Goal: Task Accomplishment & Management: Complete application form

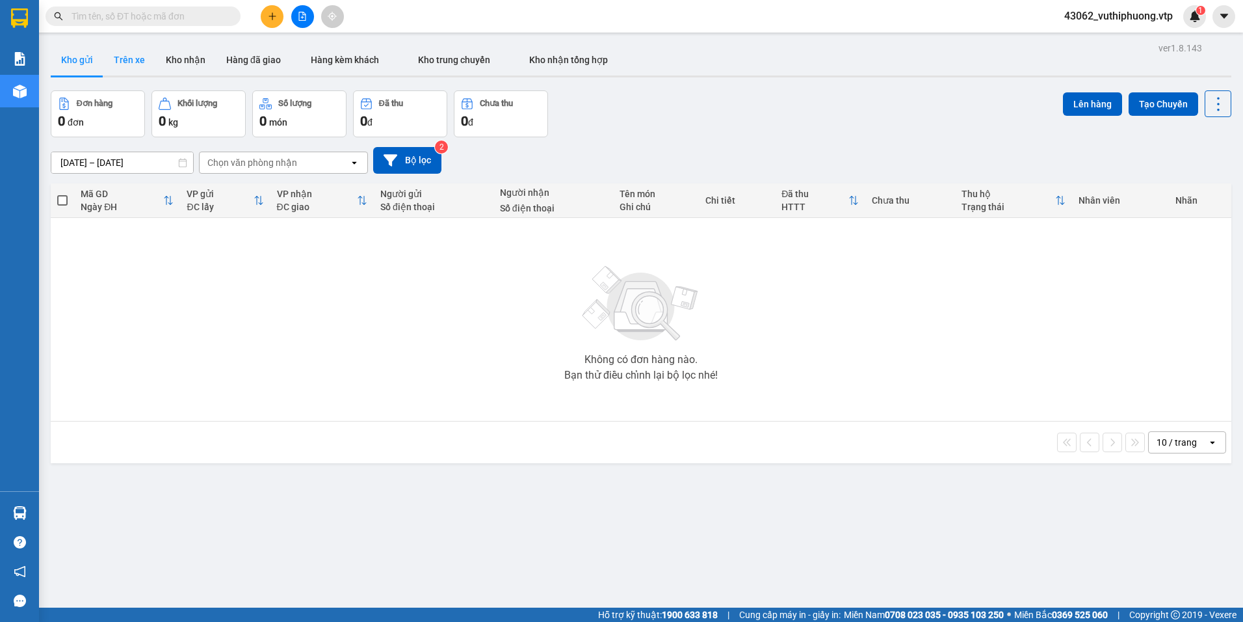
click at [142, 57] on button "Trên xe" at bounding box center [129, 59] width 52 height 31
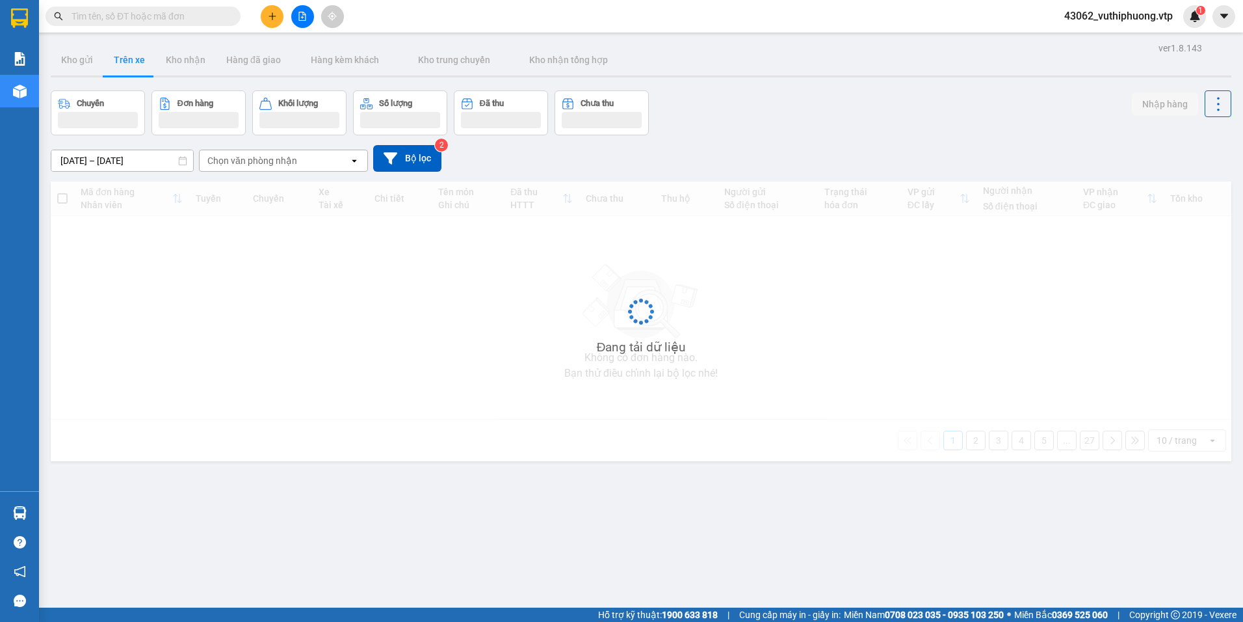
click at [318, 166] on div "Chọn văn phòng nhận" at bounding box center [275, 160] width 150 height 21
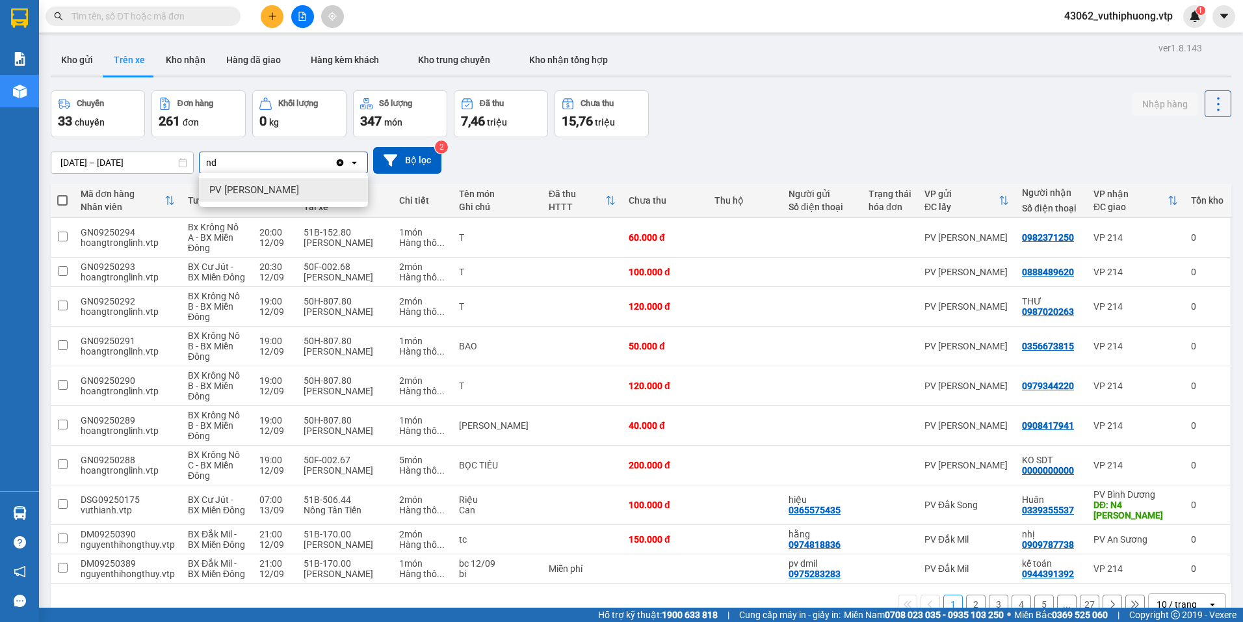
type input "nd"
drag, startPoint x: 249, startPoint y: 191, endPoint x: 265, endPoint y: 174, distance: 23.5
click at [250, 189] on span "PV [PERSON_NAME]" at bounding box center [254, 189] width 90 height 13
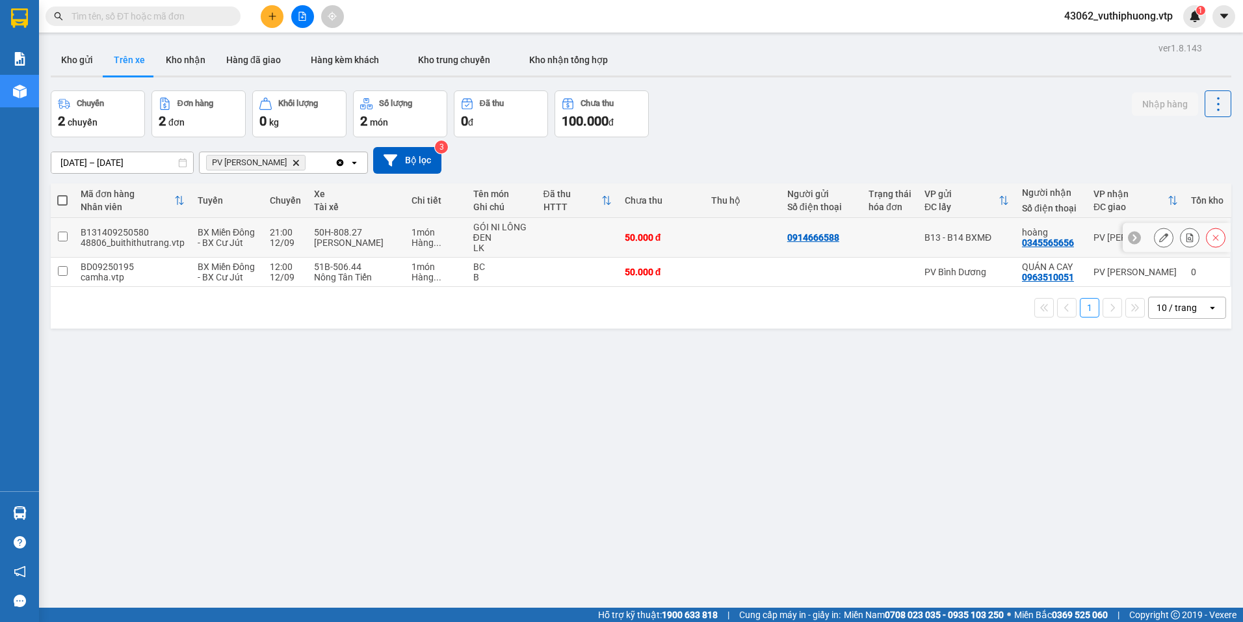
click at [603, 243] on td at bounding box center [577, 238] width 81 height 40
checkbox input "true"
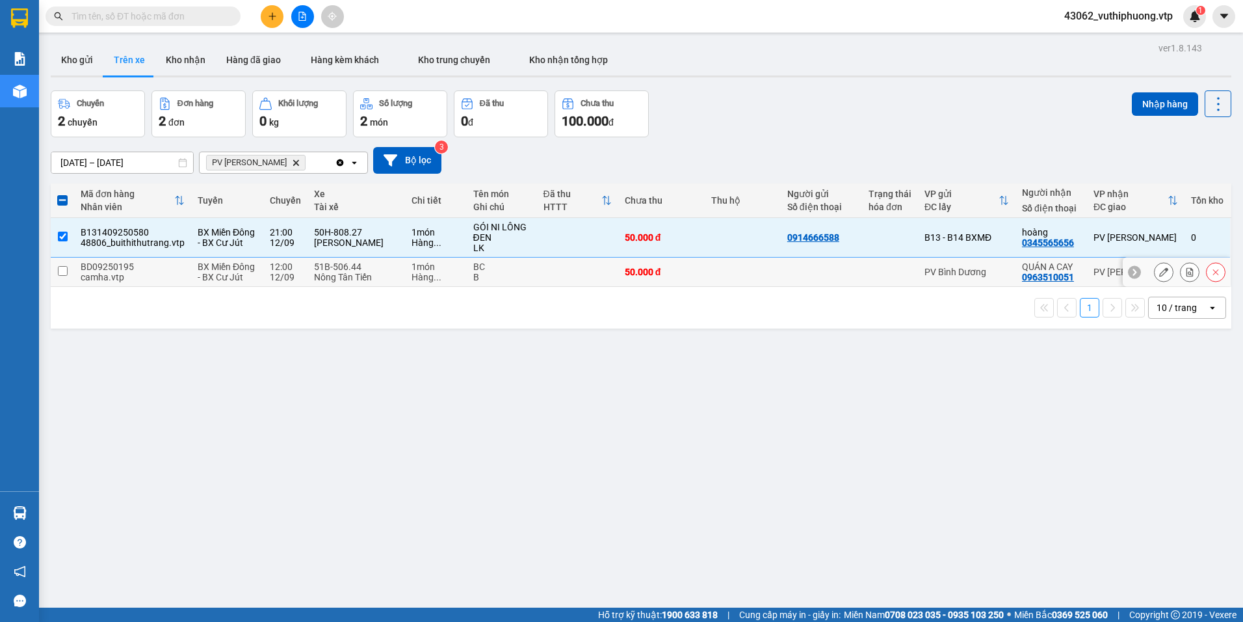
click at [588, 269] on td at bounding box center [577, 271] width 81 height 29
checkbox input "true"
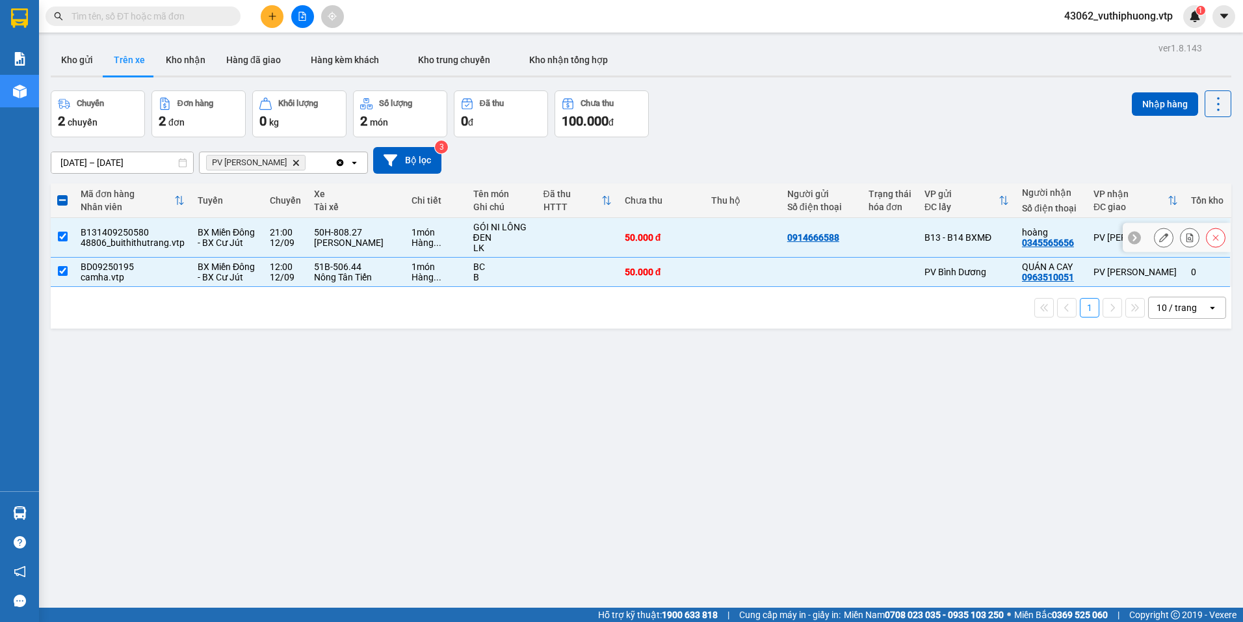
click at [604, 230] on td at bounding box center [577, 238] width 81 height 40
checkbox input "false"
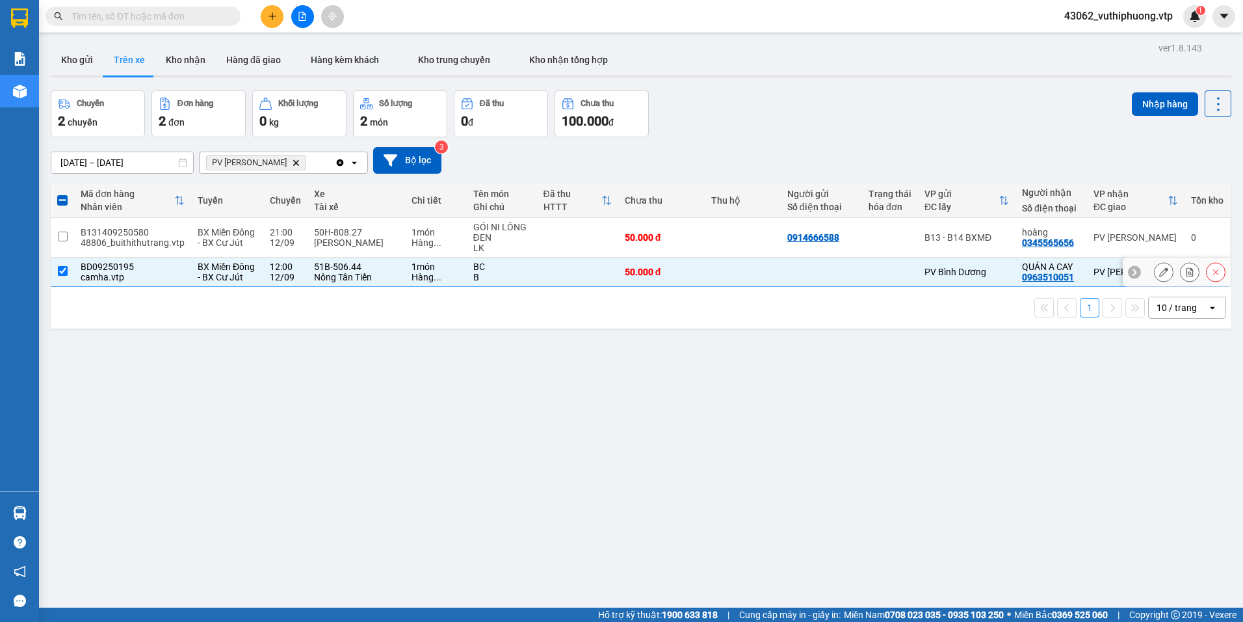
click at [549, 264] on td at bounding box center [577, 271] width 81 height 29
checkbox input "false"
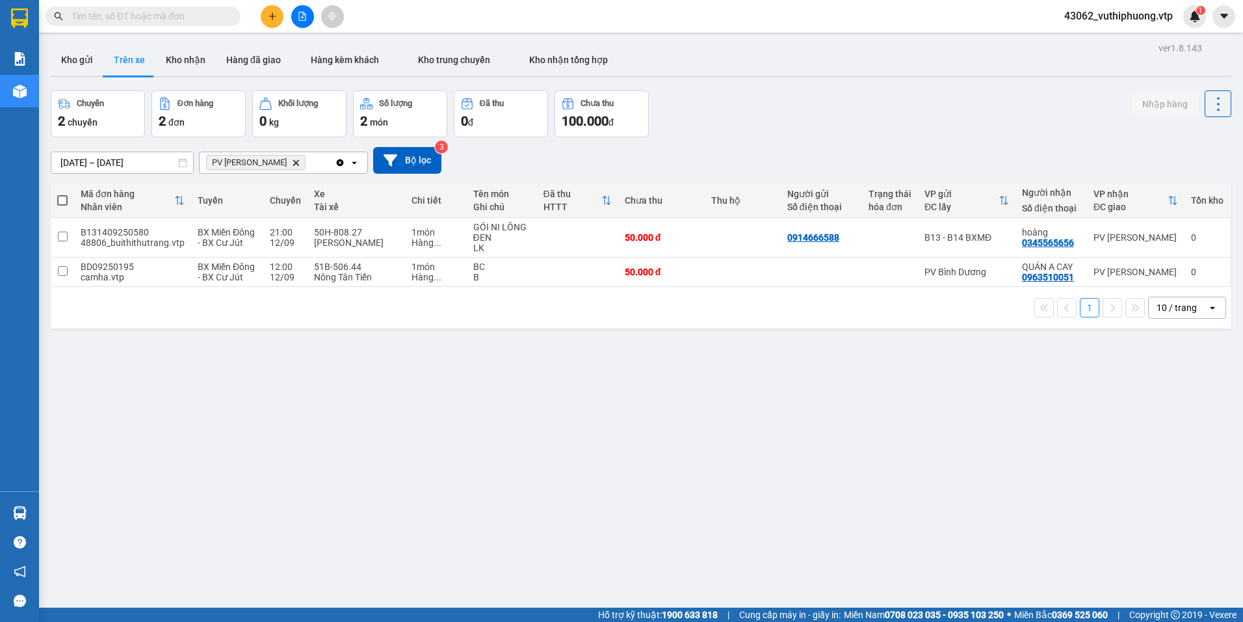
click at [293, 164] on div "PV Nam Đong Delete" at bounding box center [267, 162] width 135 height 21
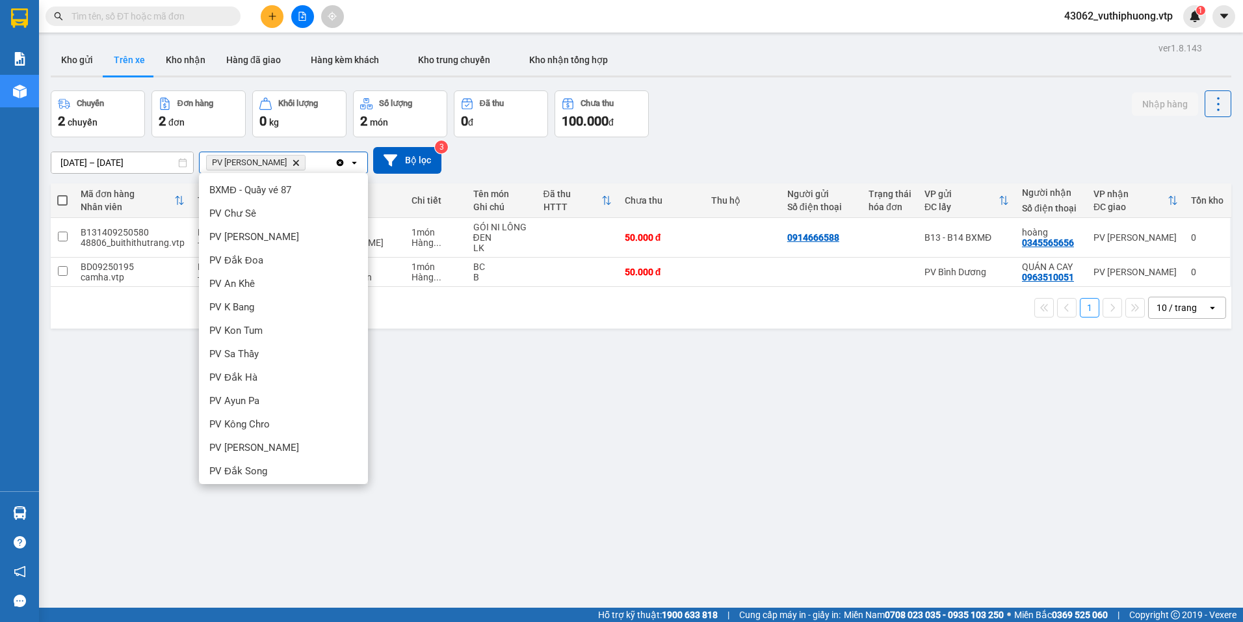
scroll to position [236, 0]
click at [538, 442] on div "ver 1.8.143 Kho gửi Trên xe Kho nhận Hàng đã giao Hàng kèm khách Kho trung chuy…" at bounding box center [641, 350] width 1191 height 622
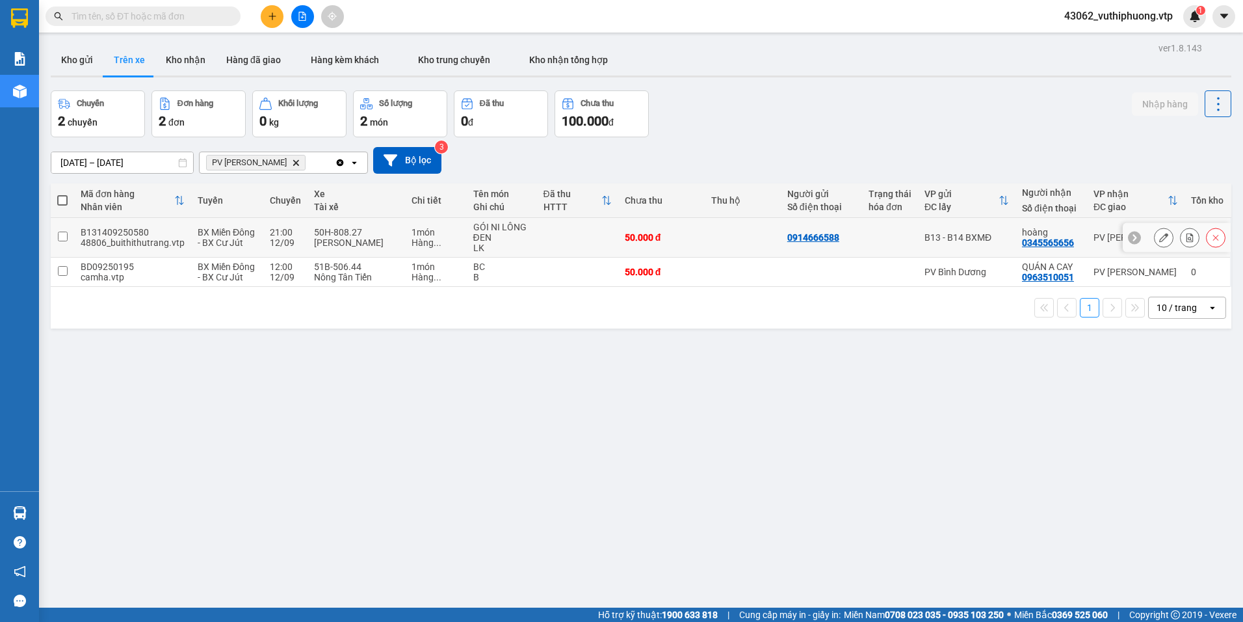
click at [572, 236] on td at bounding box center [577, 238] width 81 height 40
checkbox input "true"
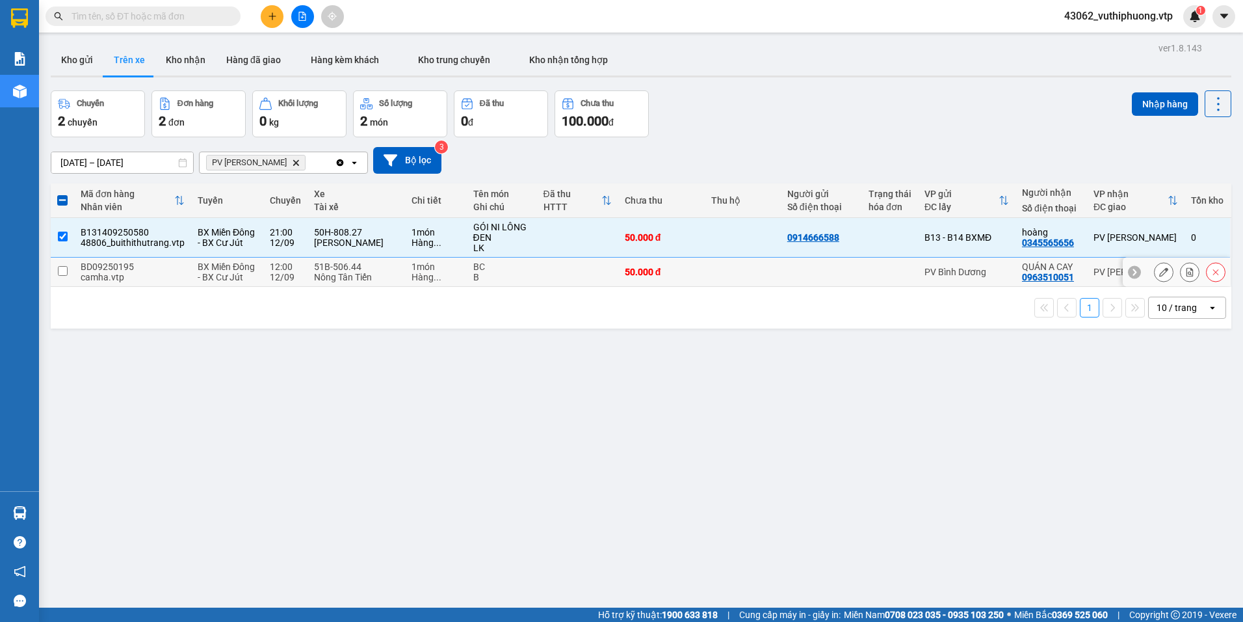
click at [564, 269] on td at bounding box center [577, 271] width 81 height 29
checkbox input "true"
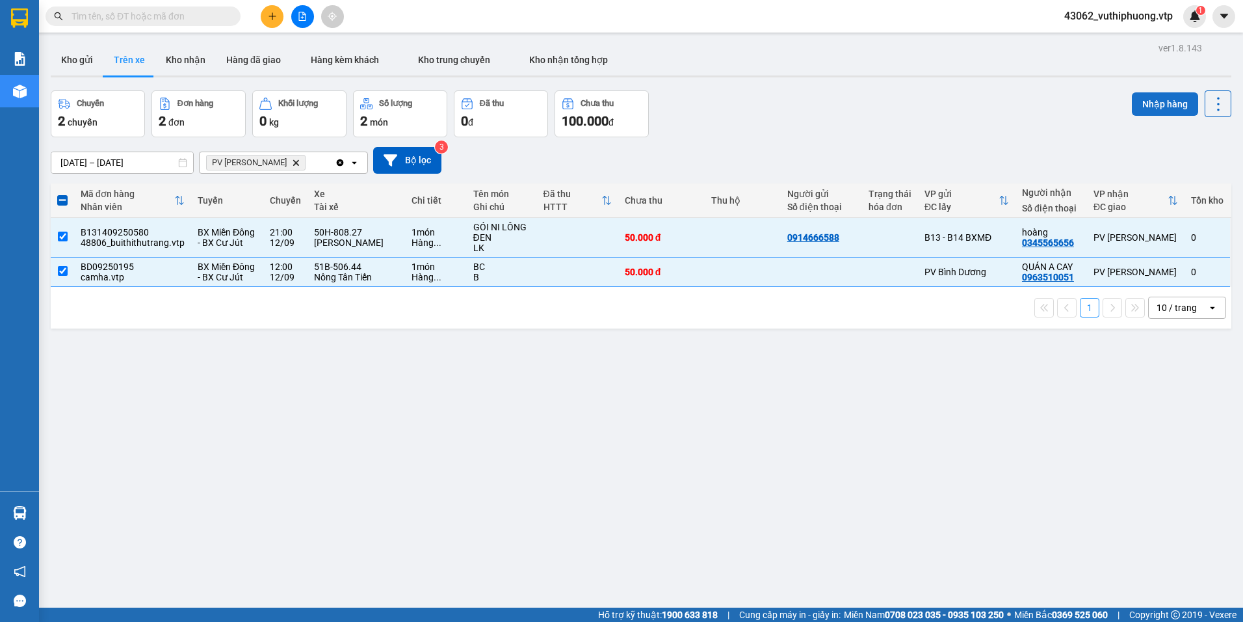
click at [1159, 106] on button "Nhập hàng" at bounding box center [1165, 103] width 66 height 23
checkbox input "false"
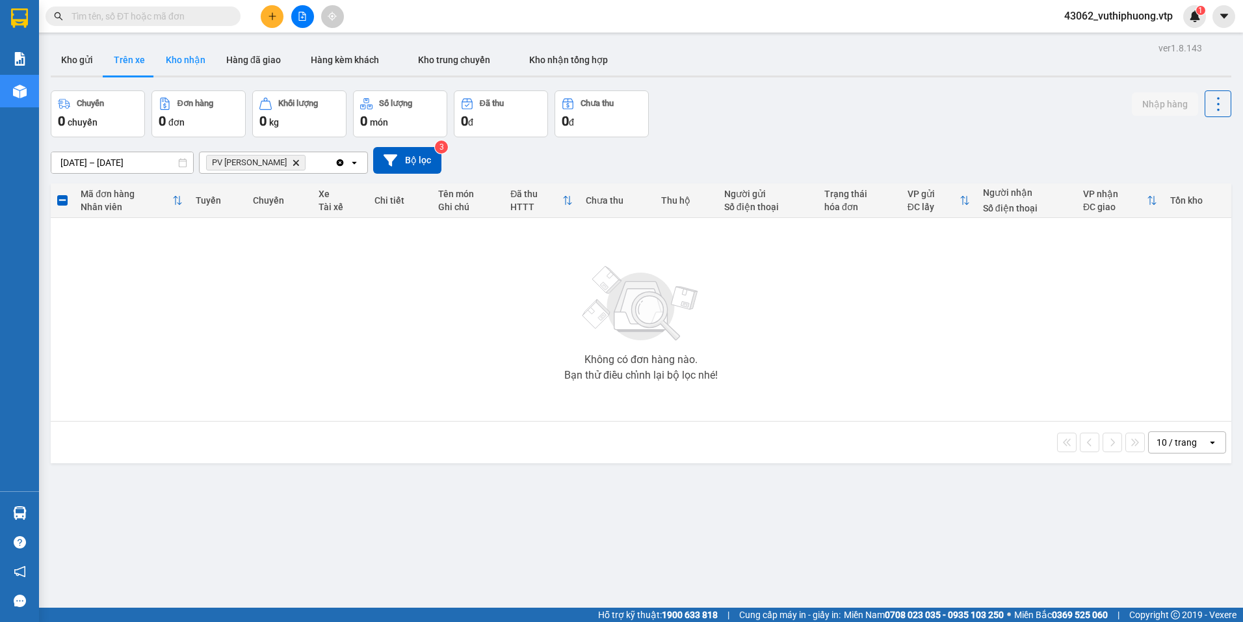
click at [196, 65] on button "Kho nhận" at bounding box center [185, 59] width 60 height 31
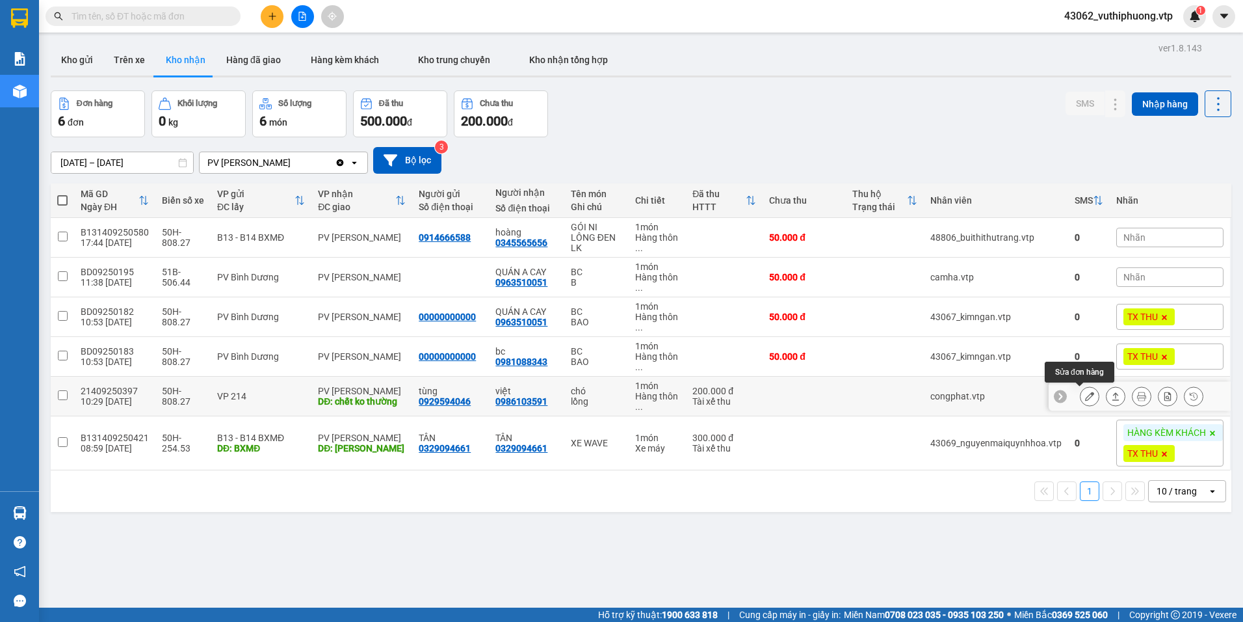
click at [1085, 395] on icon at bounding box center [1089, 395] width 9 height 9
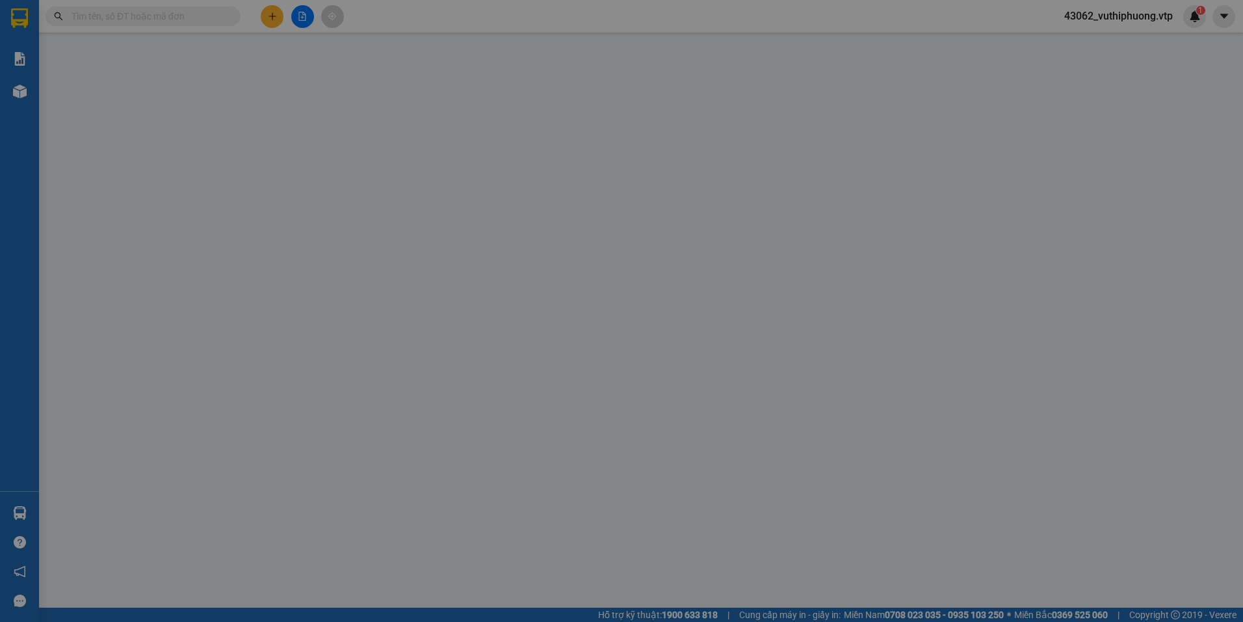
type input "10.000"
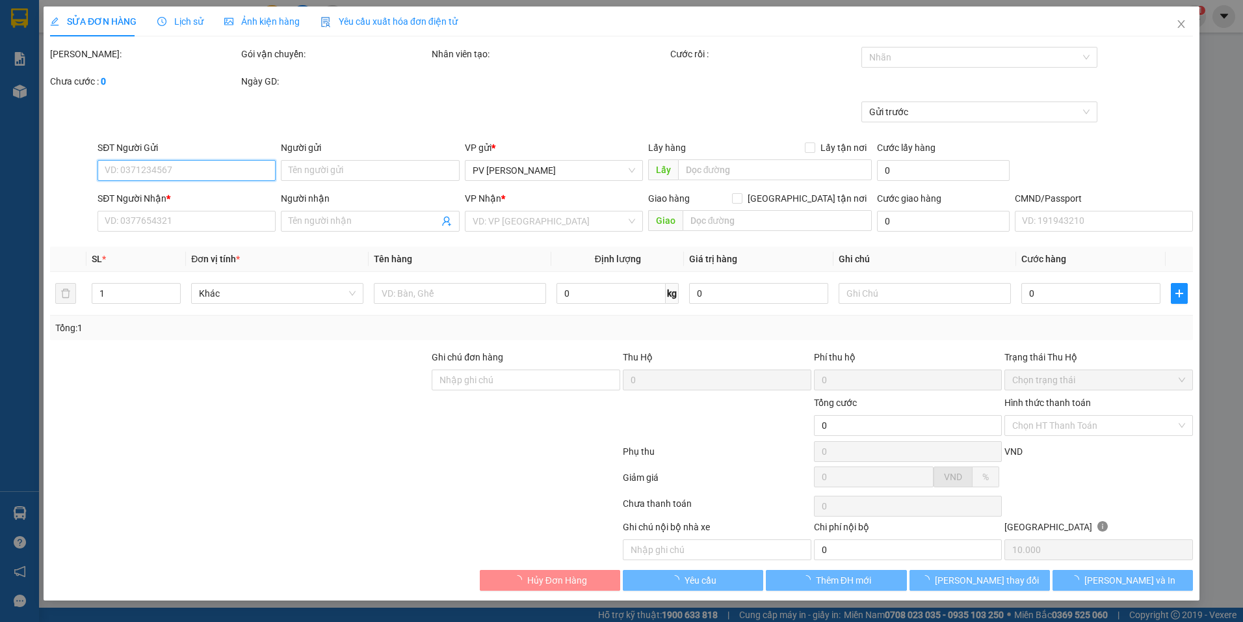
type input "0929594046"
type input "tùng"
type input "0986103591"
type input "việt"
type input "chết ko thường"
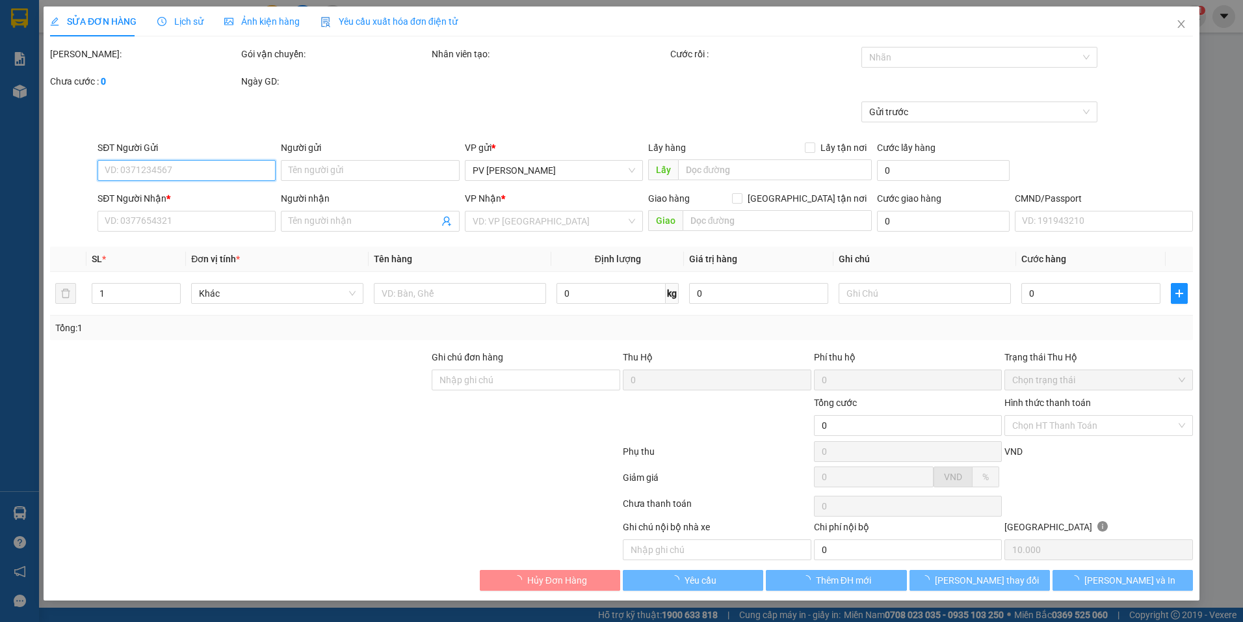
type input "200.000"
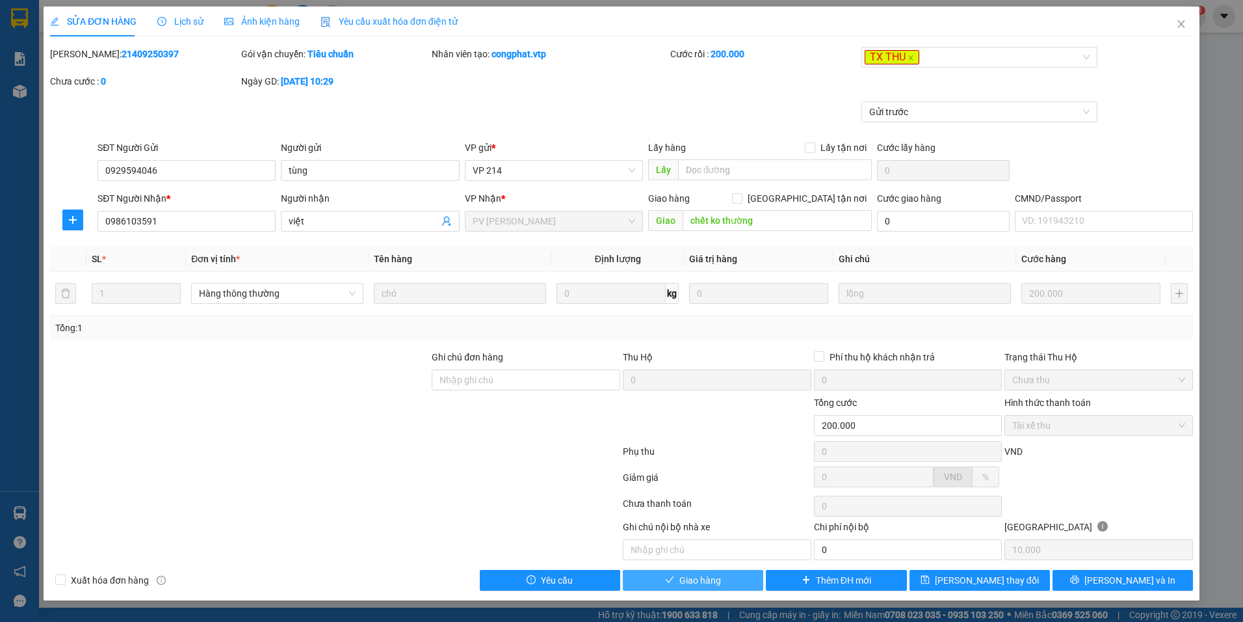
click at [722, 571] on button "Giao hàng" at bounding box center [693, 580] width 140 height 21
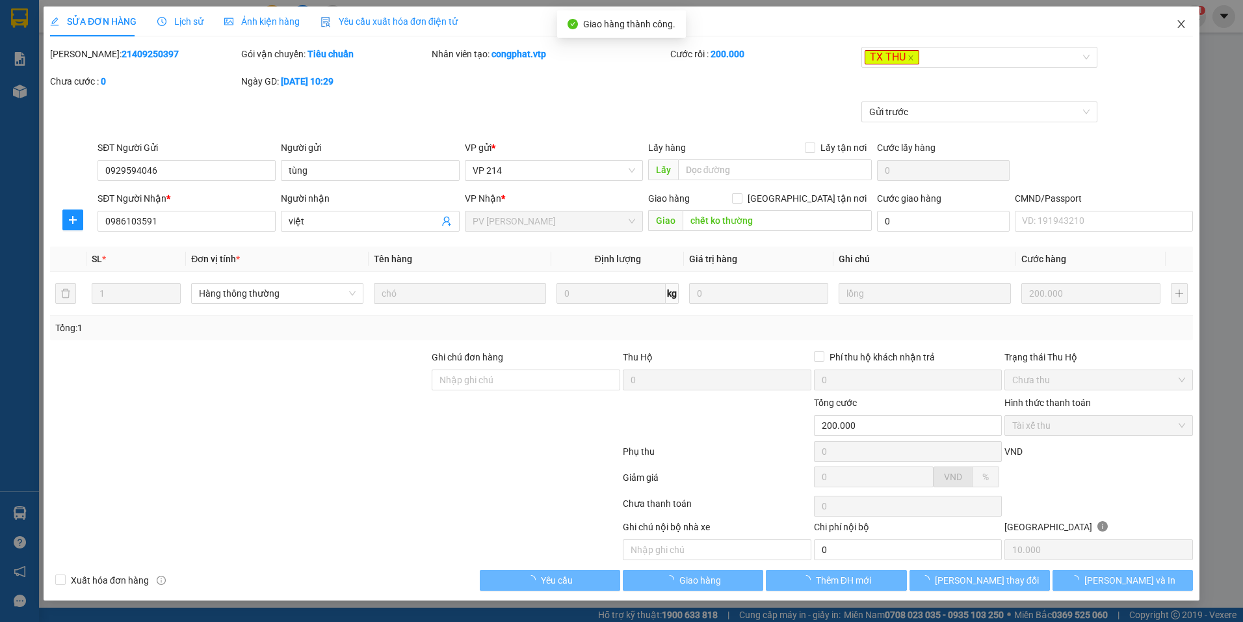
click at [1186, 23] on icon "close" at bounding box center [1181, 24] width 10 height 10
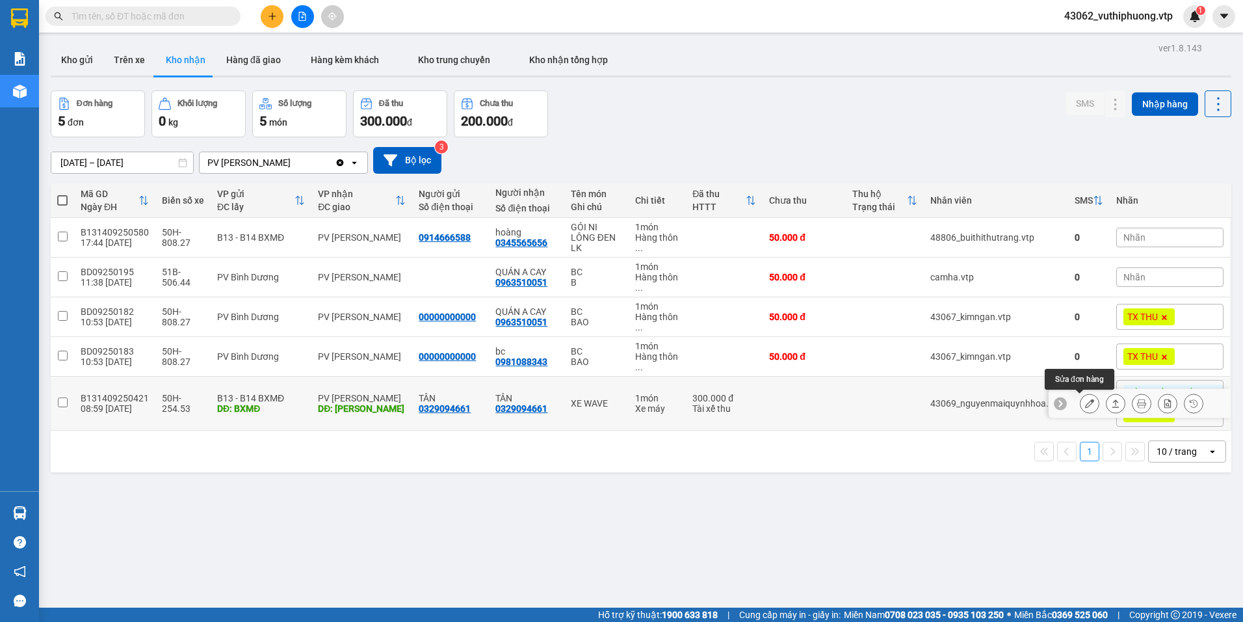
click at [1085, 404] on icon at bounding box center [1089, 403] width 9 height 9
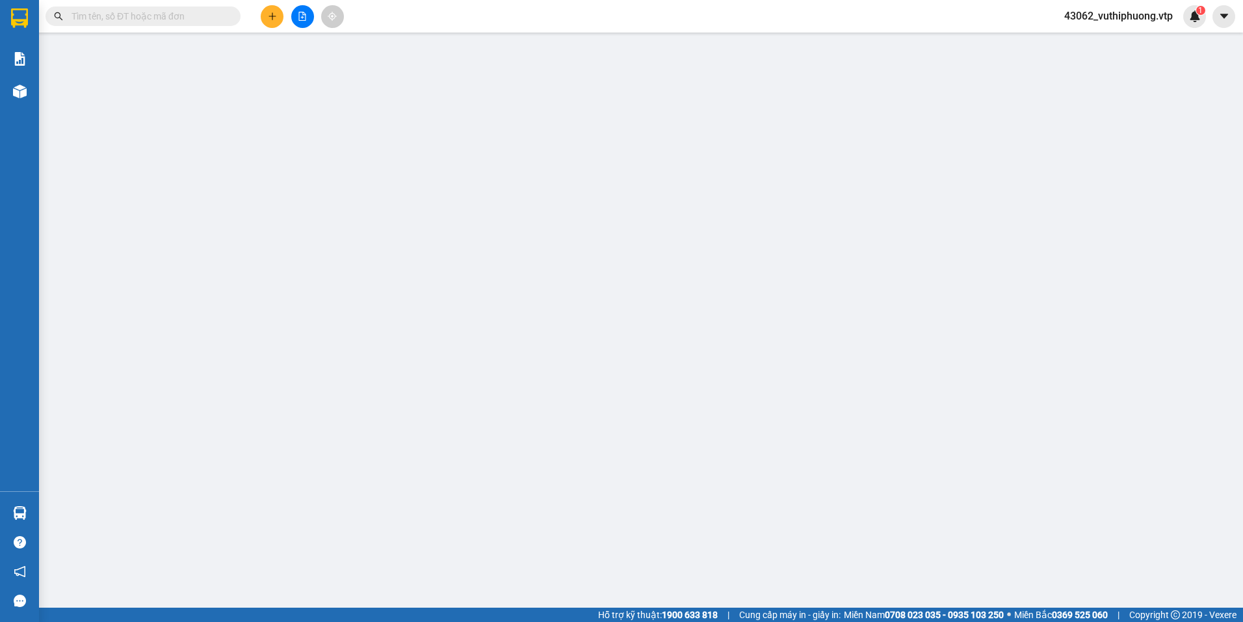
type input "0329094661"
type input "TÂN"
type input "BXMĐ"
type input "0329094661"
type input "TÂN"
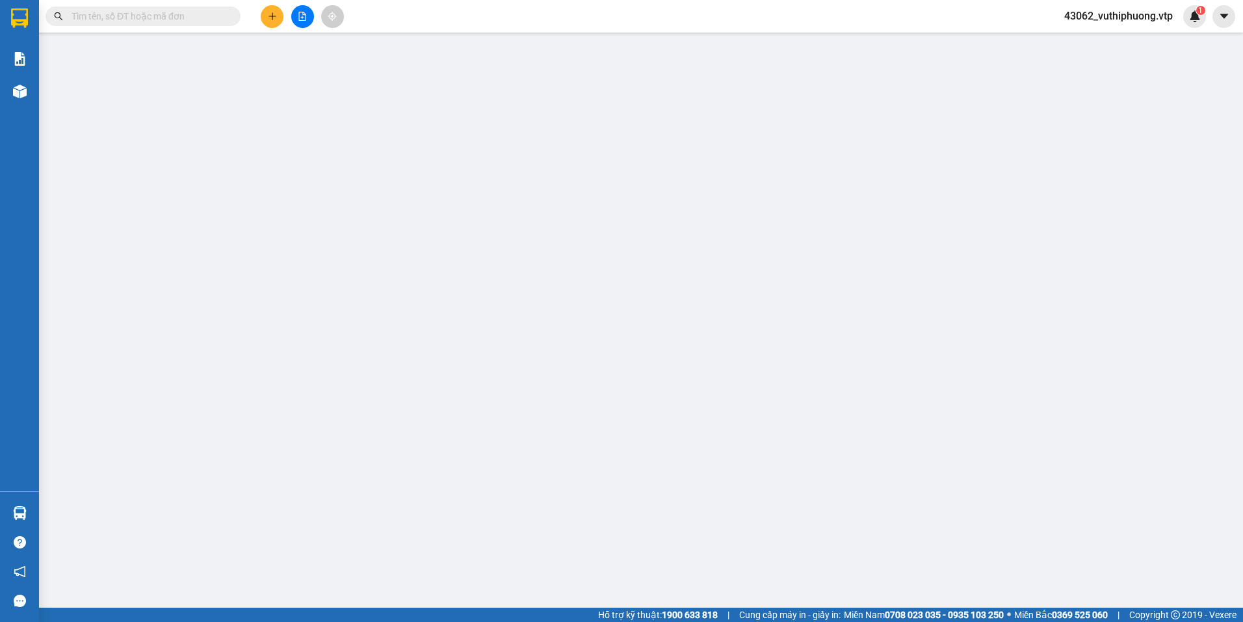
type input "NAM DONG"
type input "300.000"
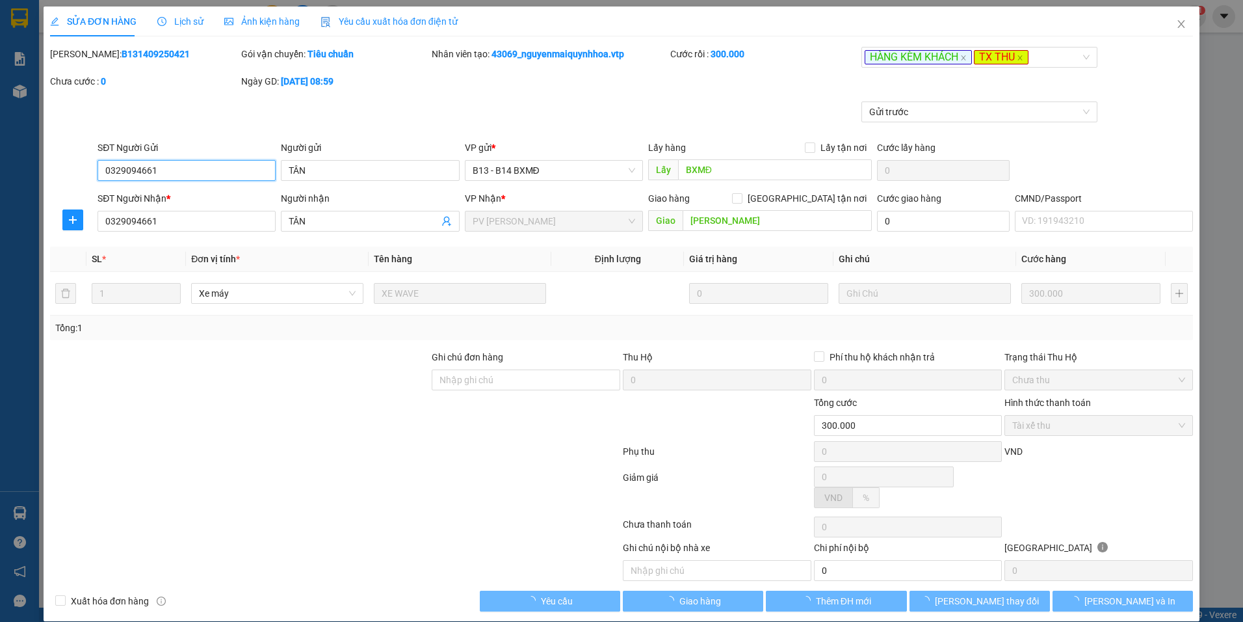
type input "15.000"
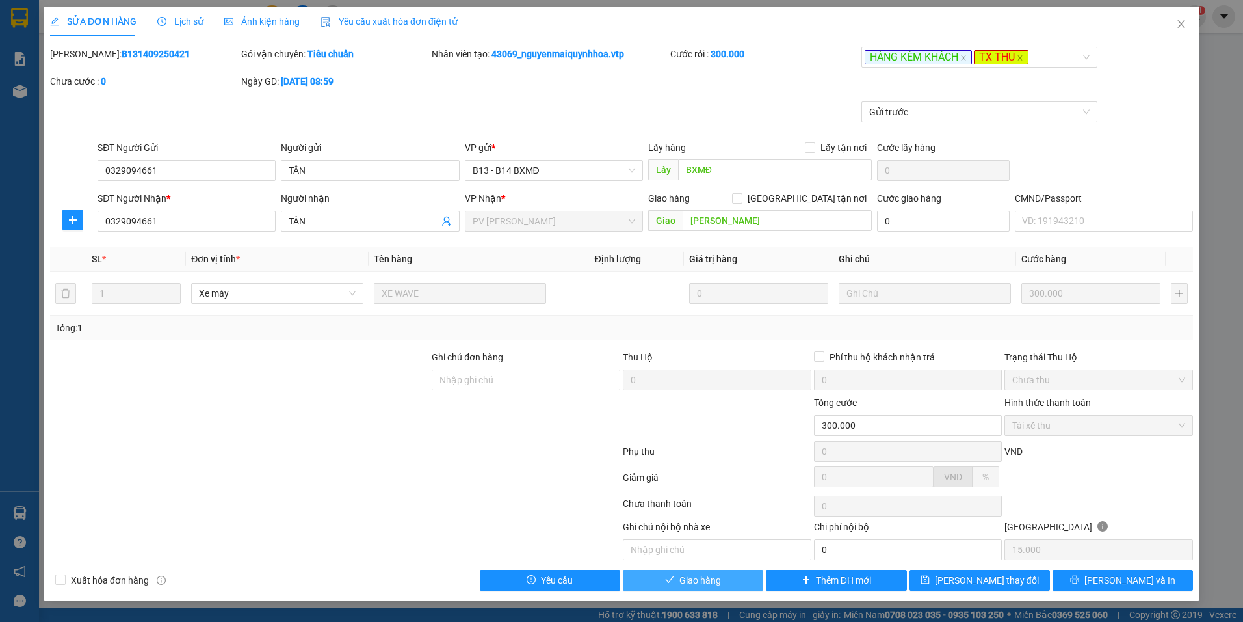
click at [692, 574] on span "Giao hàng" at bounding box center [701, 580] width 42 height 14
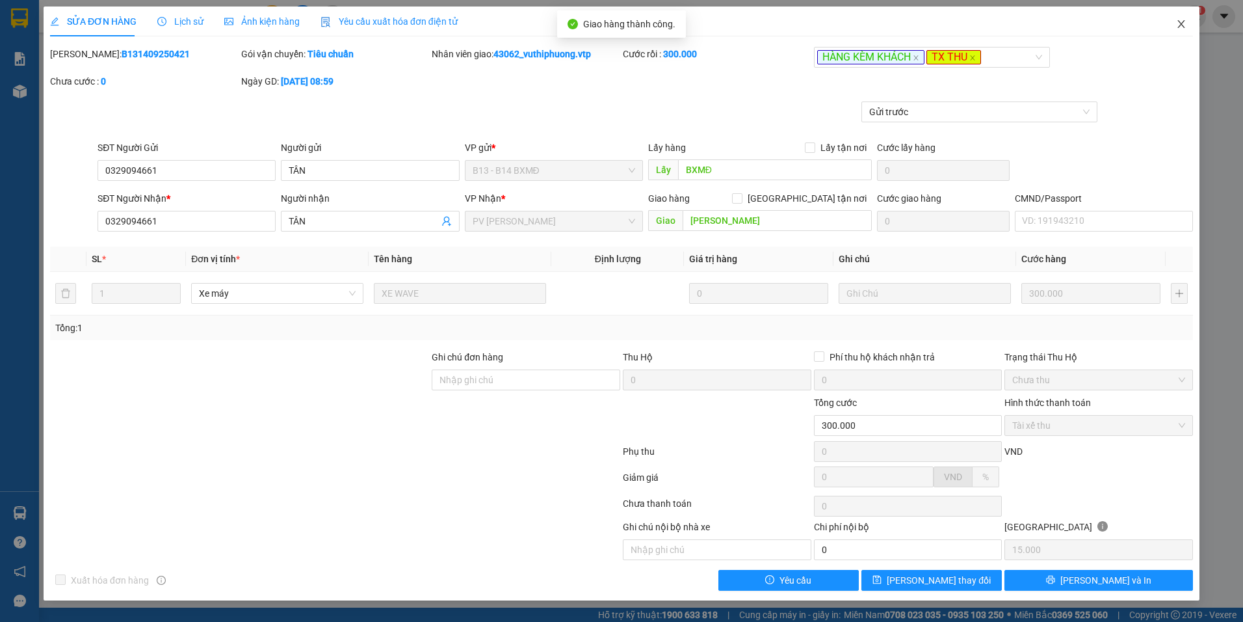
click at [1186, 27] on icon "close" at bounding box center [1181, 24] width 10 height 10
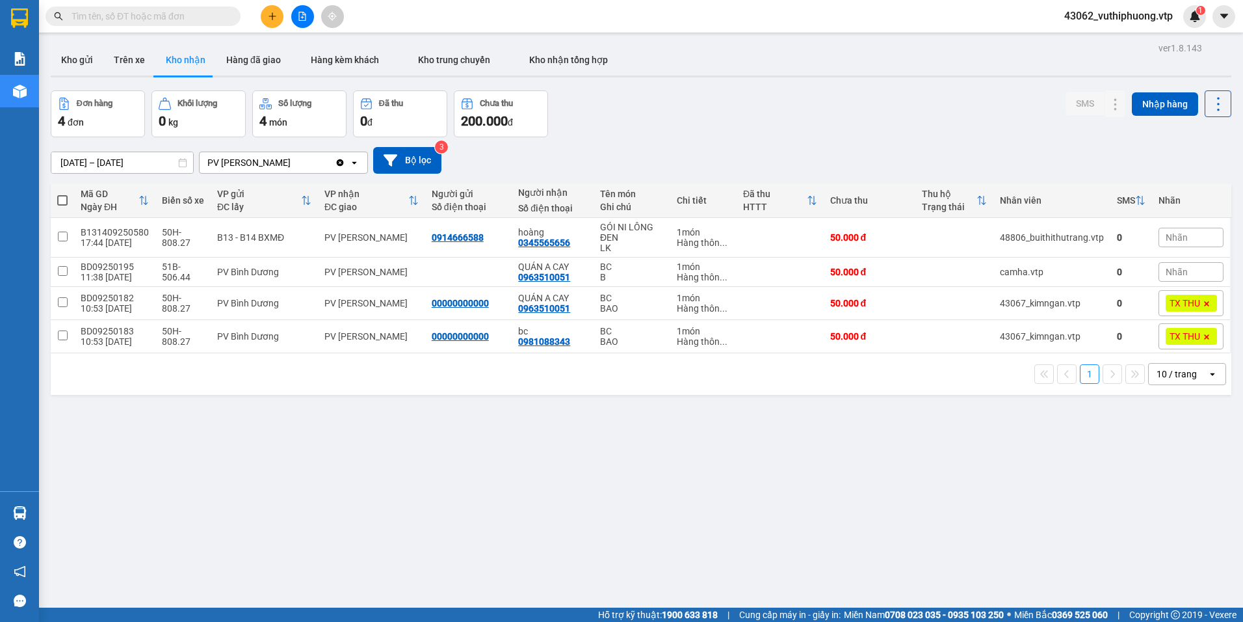
click at [116, 159] on input "11/09/2025 – 13/09/2025" at bounding box center [122, 162] width 142 height 21
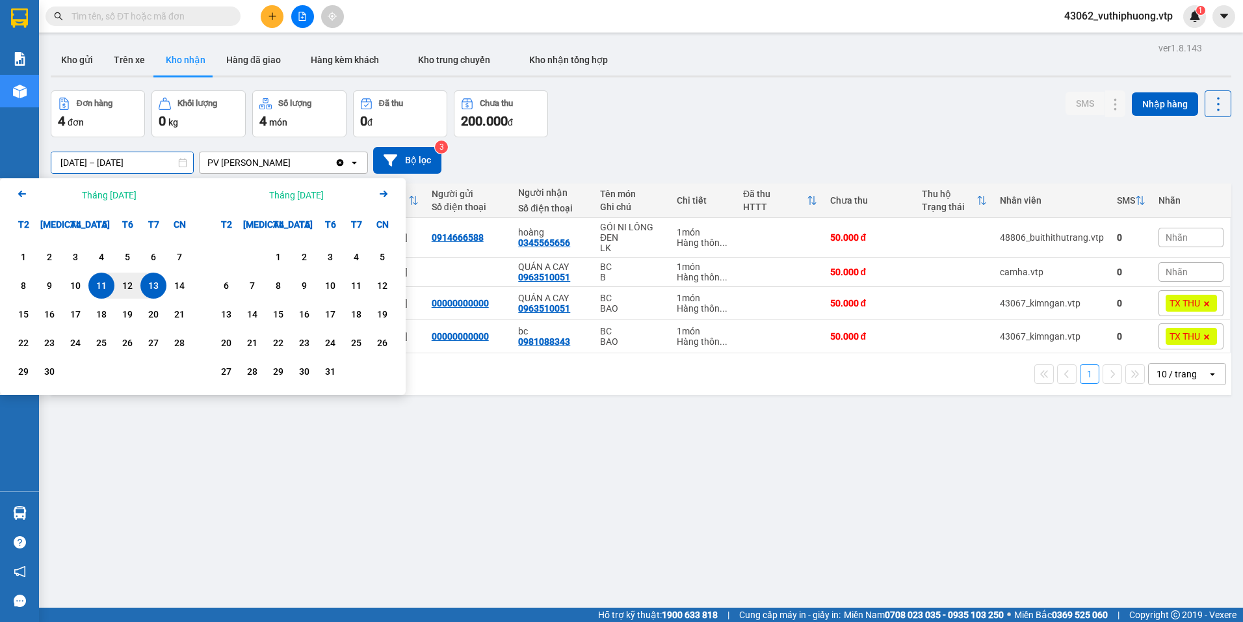
click at [152, 284] on div "13" at bounding box center [153, 286] width 18 height 16
click at [21, 254] on div "1" at bounding box center [23, 257] width 18 height 16
type input "01/09/2025 – 13/09/2025"
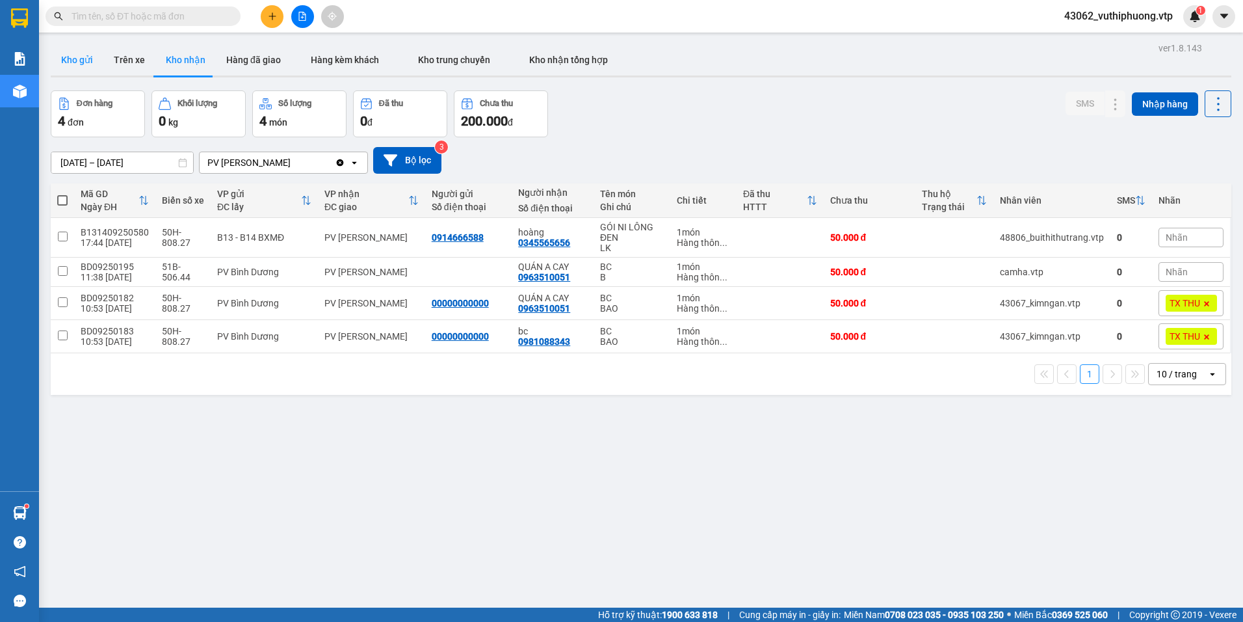
click at [71, 64] on button "Kho gửi" at bounding box center [77, 59] width 53 height 31
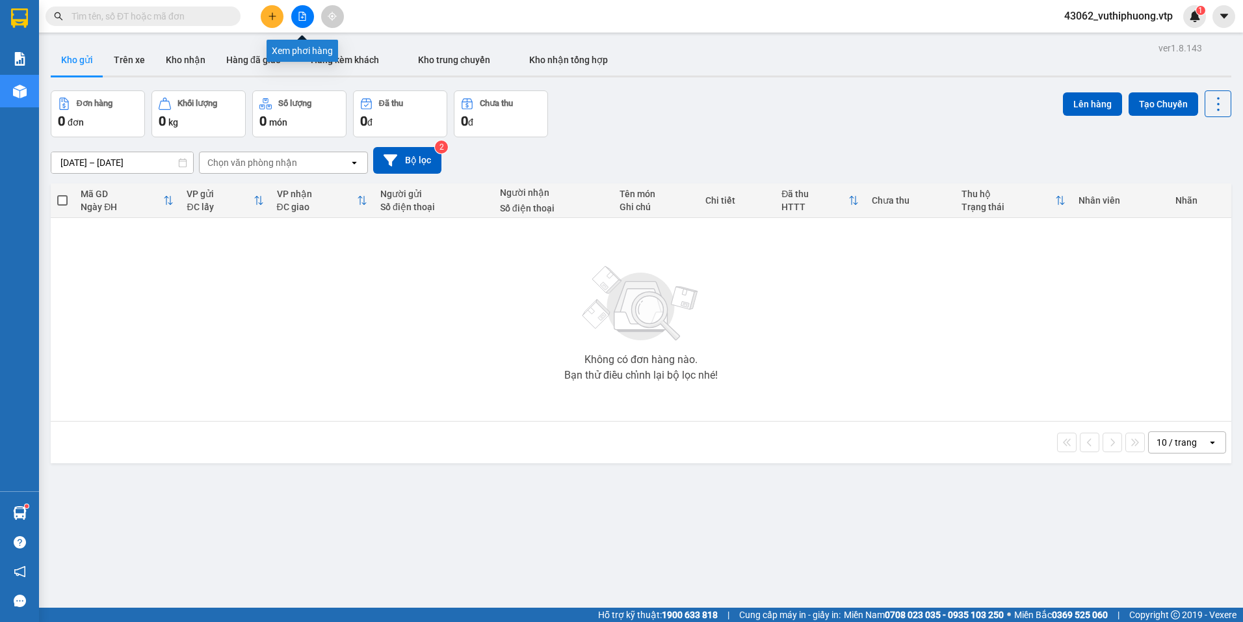
click at [307, 19] on button at bounding box center [302, 16] width 23 height 23
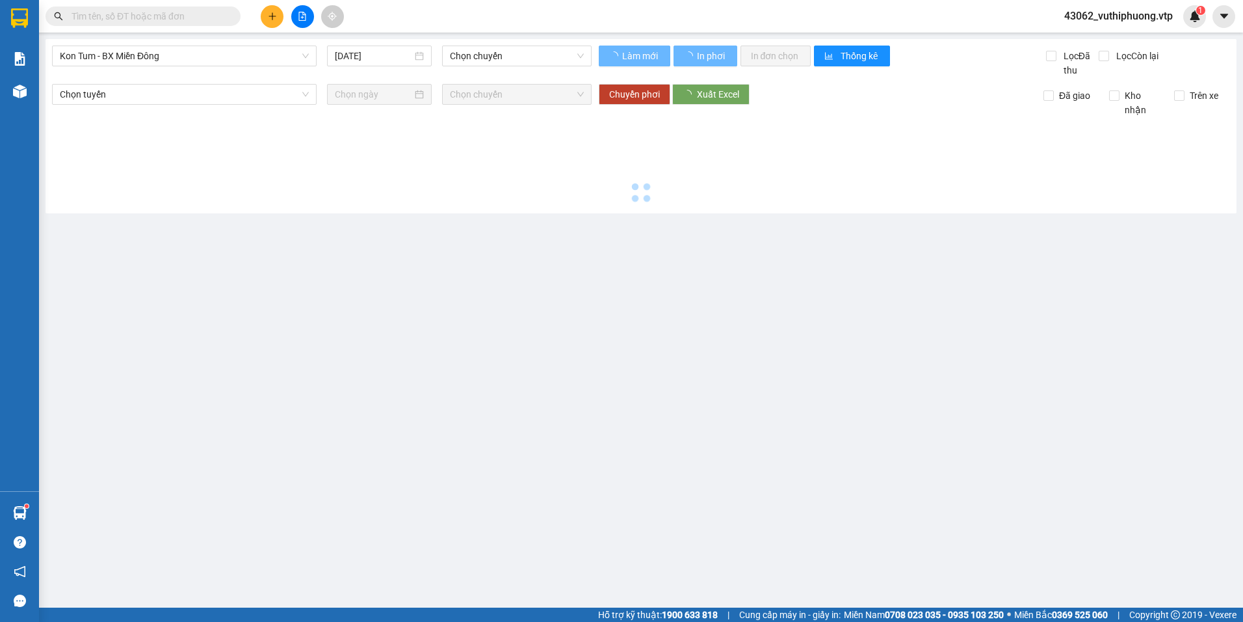
type input "[DATE]"
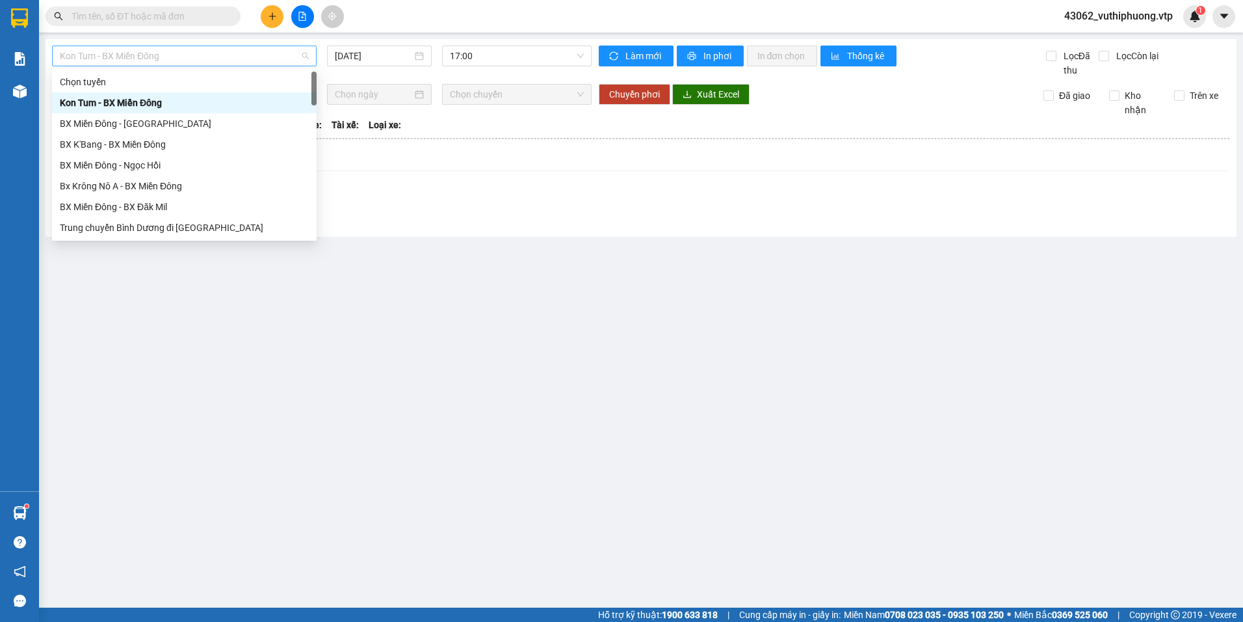
click at [162, 60] on span "Kon Tum - BX Miền Đông" at bounding box center [184, 56] width 249 height 20
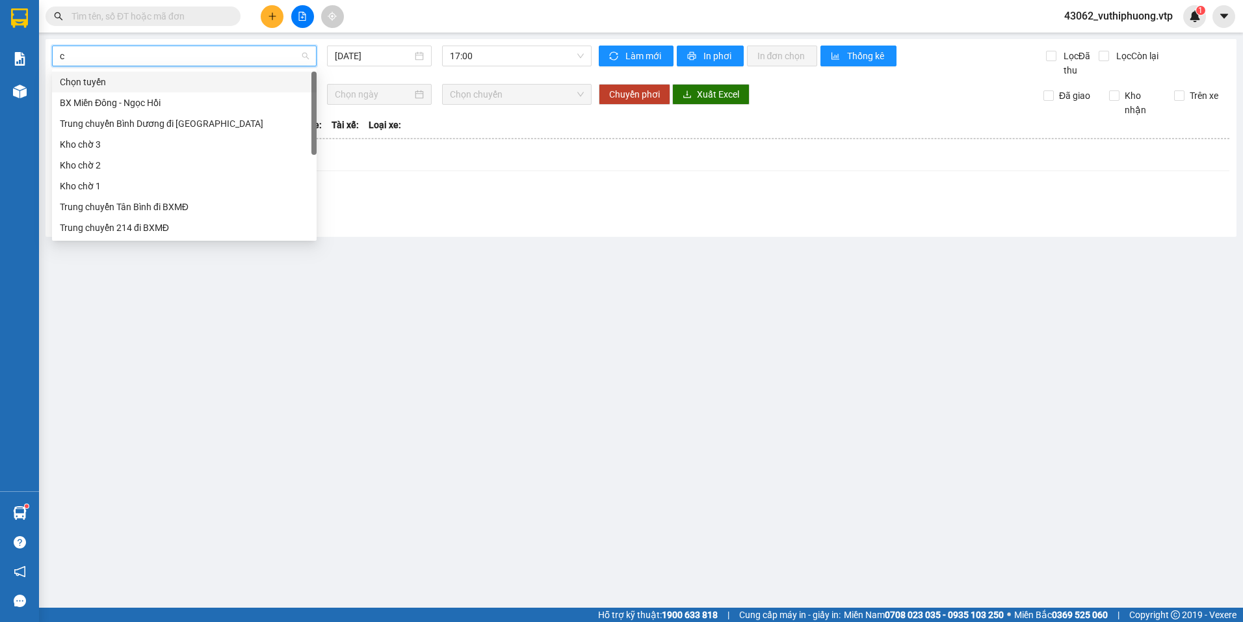
type input "cj"
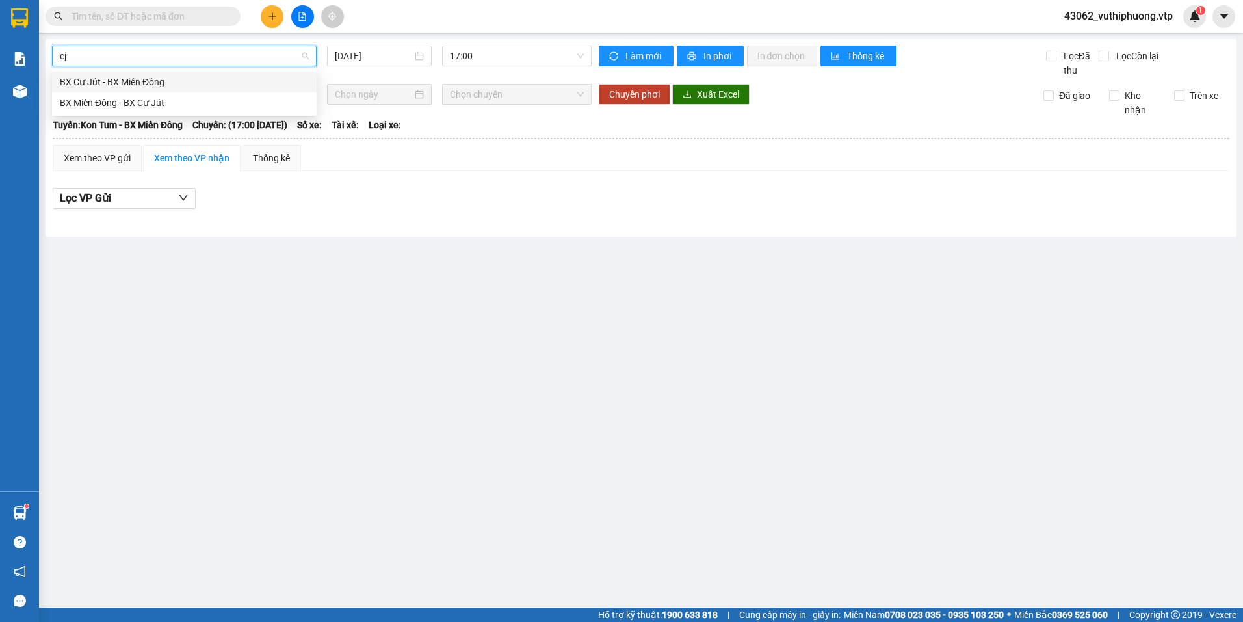
click at [158, 83] on div "BX Cư Jút - BX Miền Đông" at bounding box center [184, 82] width 249 height 14
type input "[DATE]"
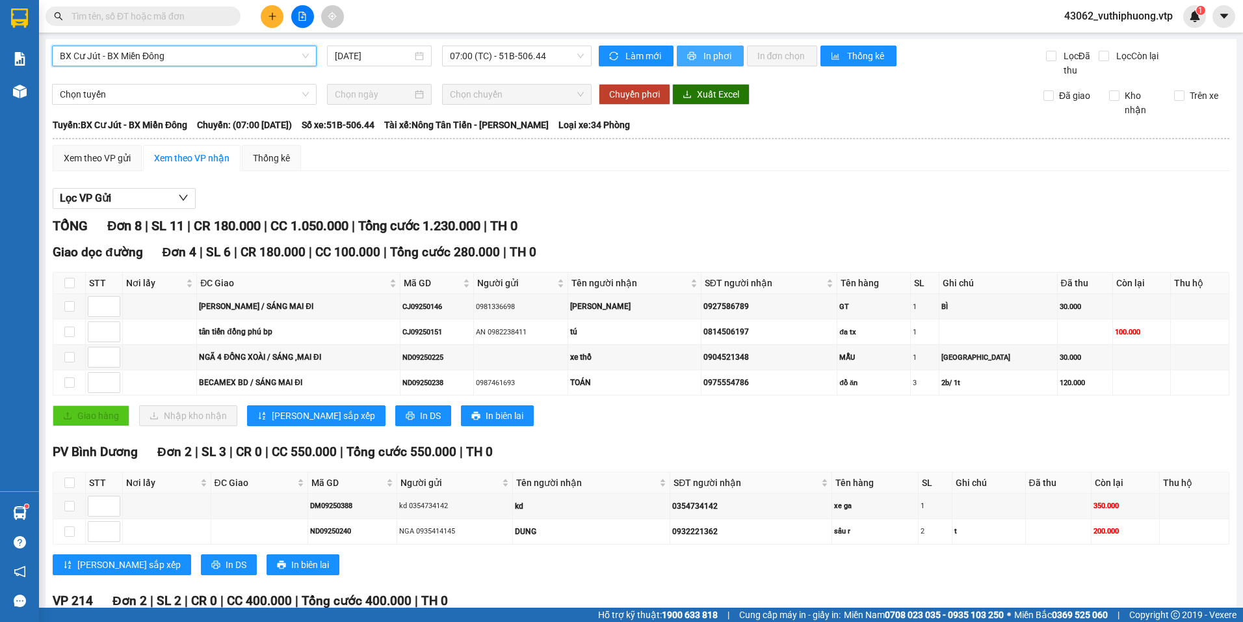
click at [684, 50] on button "In phơi" at bounding box center [710, 56] width 67 height 21
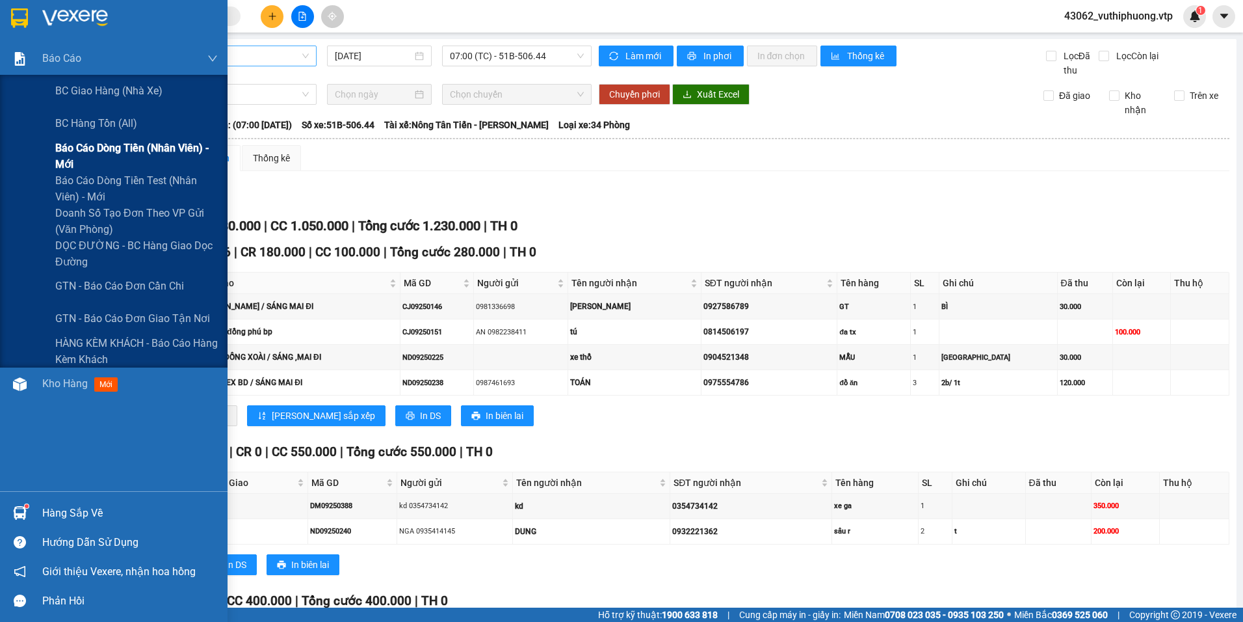
click at [57, 153] on span "Báo cáo dòng tiền (nhân viên) - mới" at bounding box center [136, 156] width 163 height 33
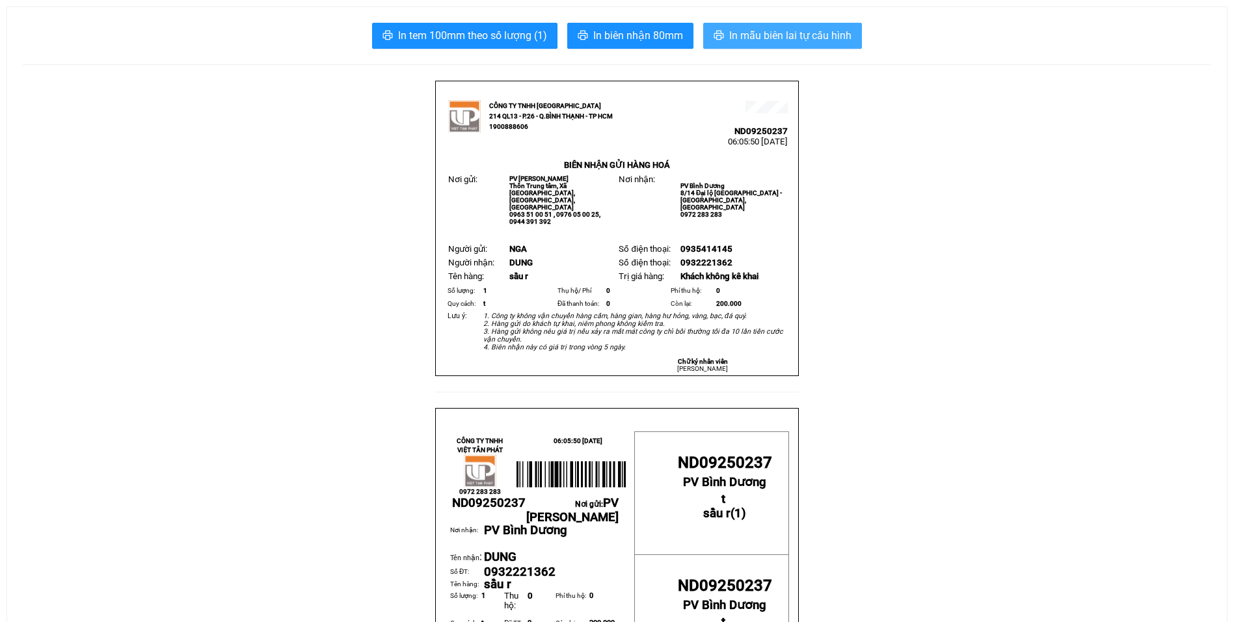
click at [785, 36] on span "In mẫu biên lai tự cấu hình" at bounding box center [790, 35] width 122 height 16
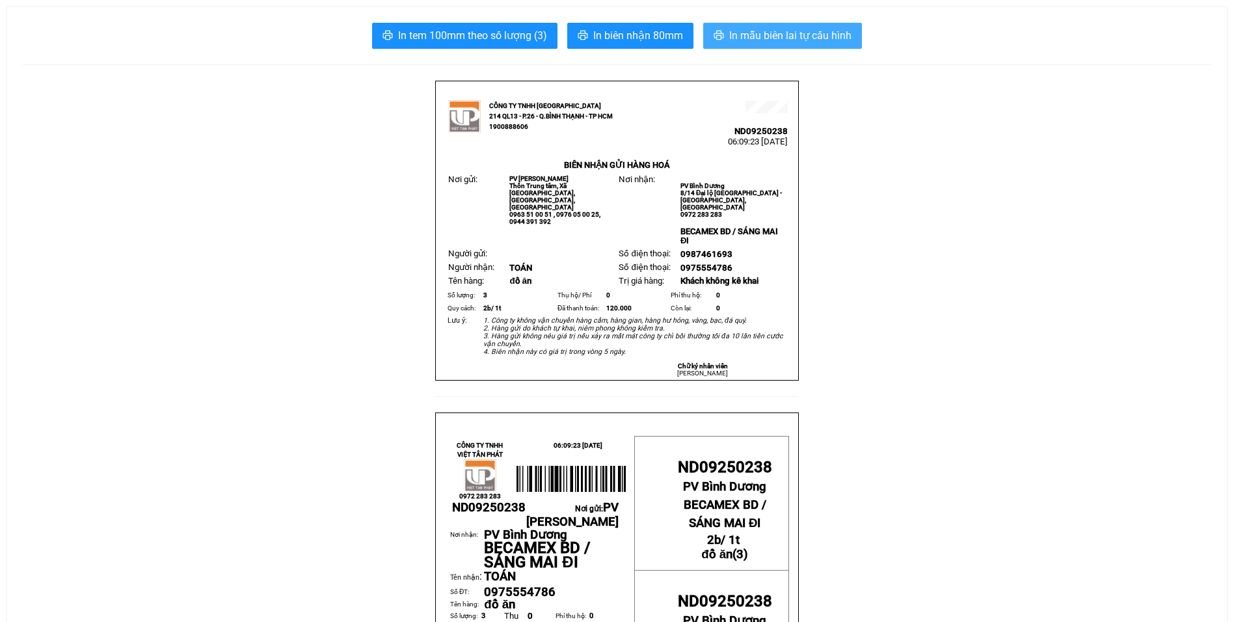
click at [839, 37] on span "In mẫu biên lai tự cấu hình" at bounding box center [790, 35] width 122 height 16
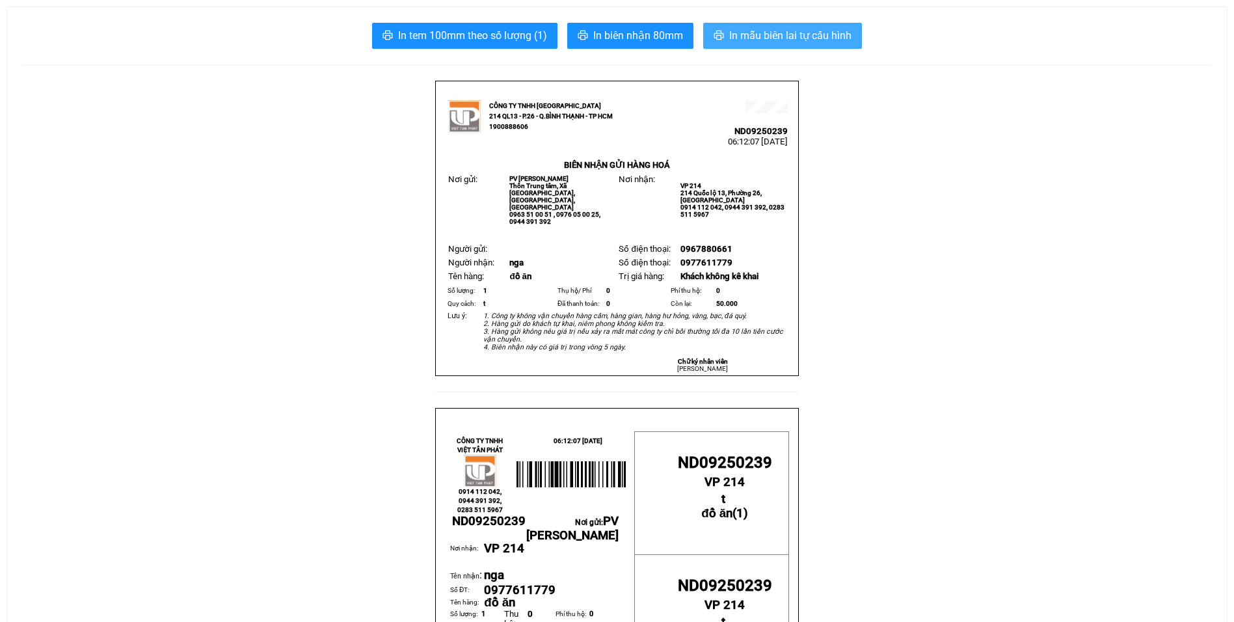
click at [822, 35] on span "In mẫu biên lai tự cấu hình" at bounding box center [790, 35] width 122 height 16
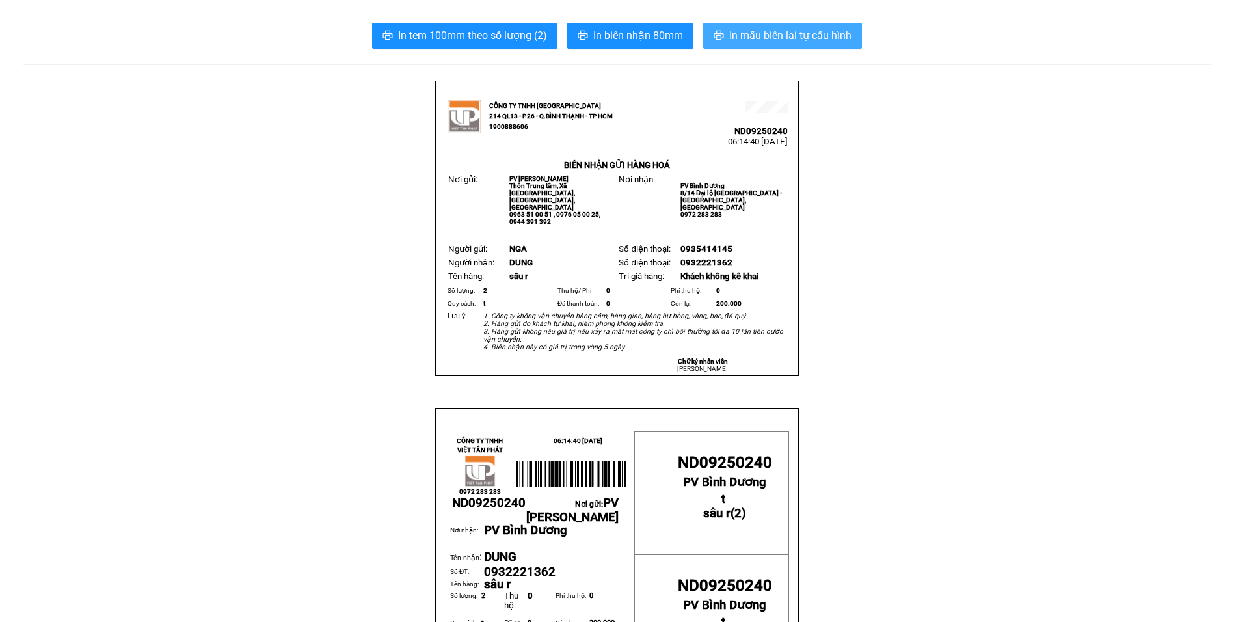
click at [778, 31] on span "In mẫu biên lai tự cấu hình" at bounding box center [790, 35] width 122 height 16
click at [807, 36] on span "In mẫu biên lai tự cấu hình" at bounding box center [790, 35] width 122 height 16
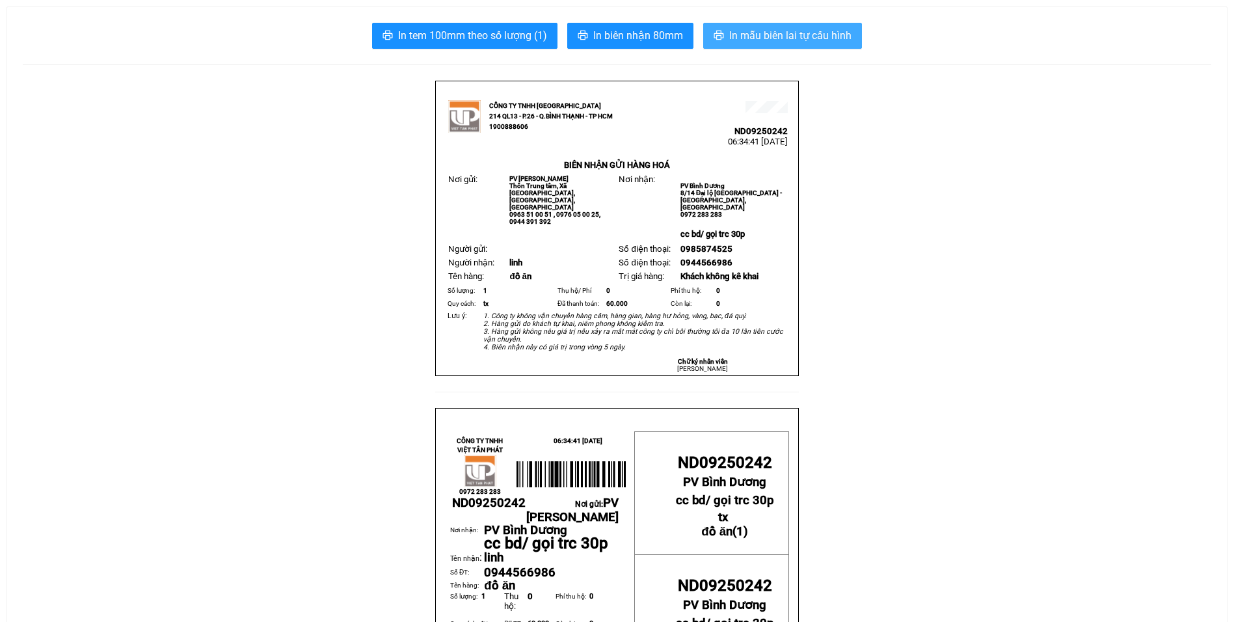
click at [789, 32] on span "In mẫu biên lai tự cấu hình" at bounding box center [790, 35] width 122 height 16
